Goal: Use online tool/utility: Use online tool/utility

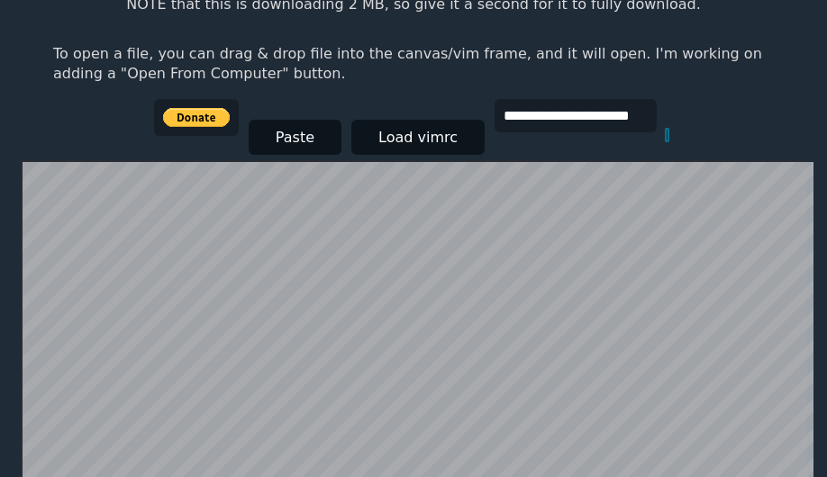
scroll to position [79, 0]
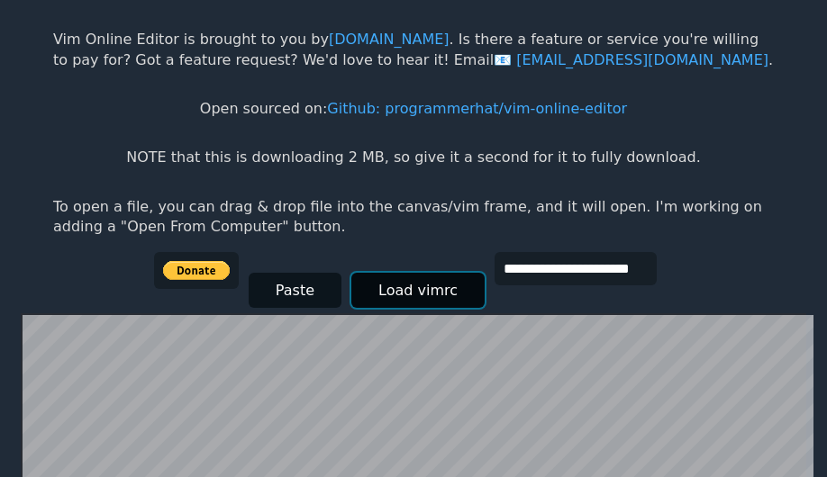
click at [421, 297] on button "Load vimrc" at bounding box center [417, 290] width 133 height 35
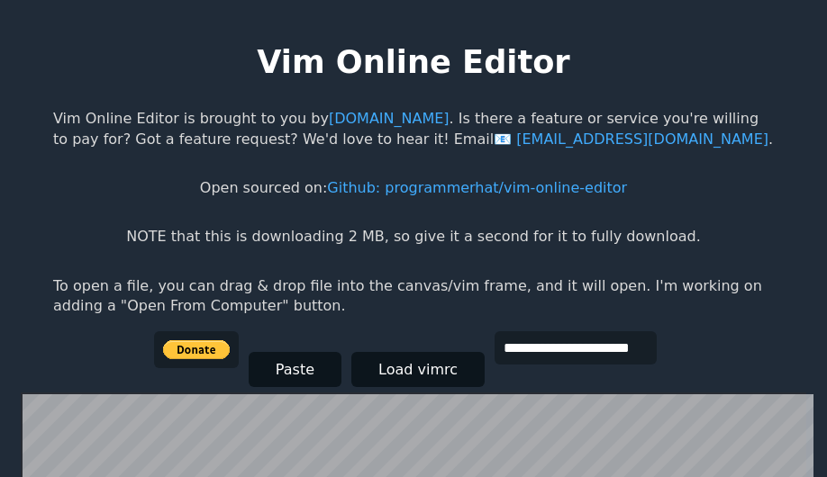
scroll to position [286, 0]
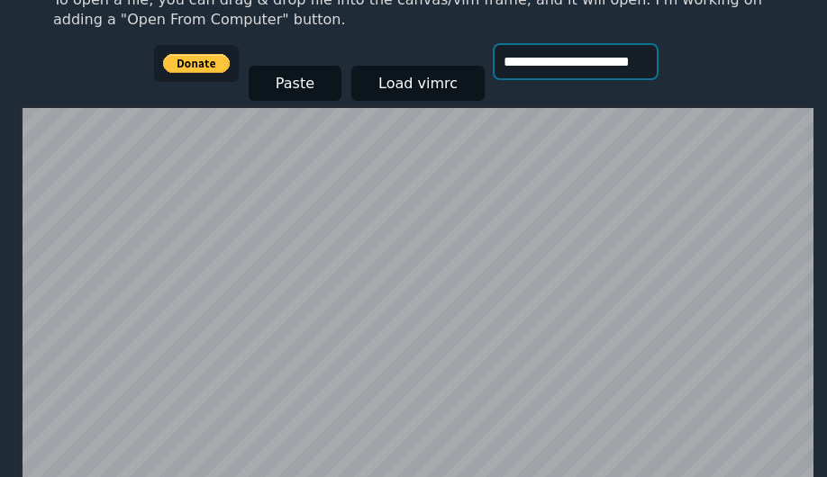
click at [548, 69] on input "**********" at bounding box center [575, 61] width 162 height 33
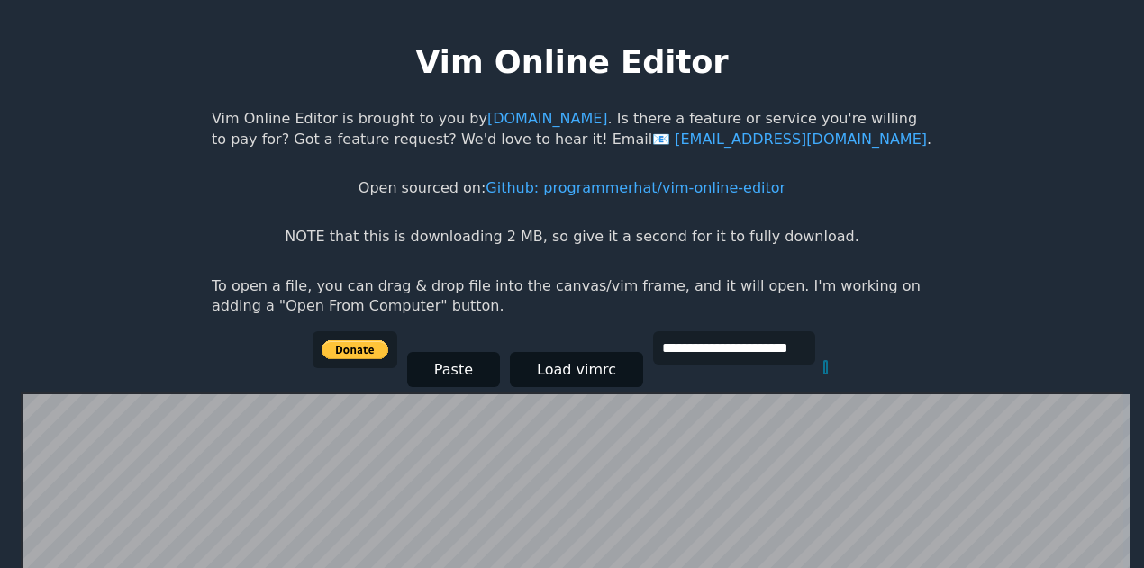
scroll to position [249, 0]
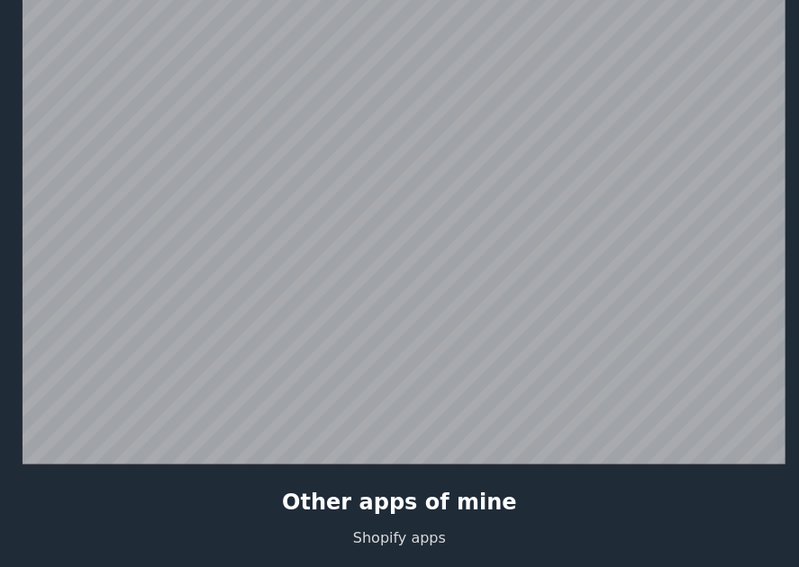
scroll to position [424, 0]
